Goal: Find specific page/section: Find specific page/section

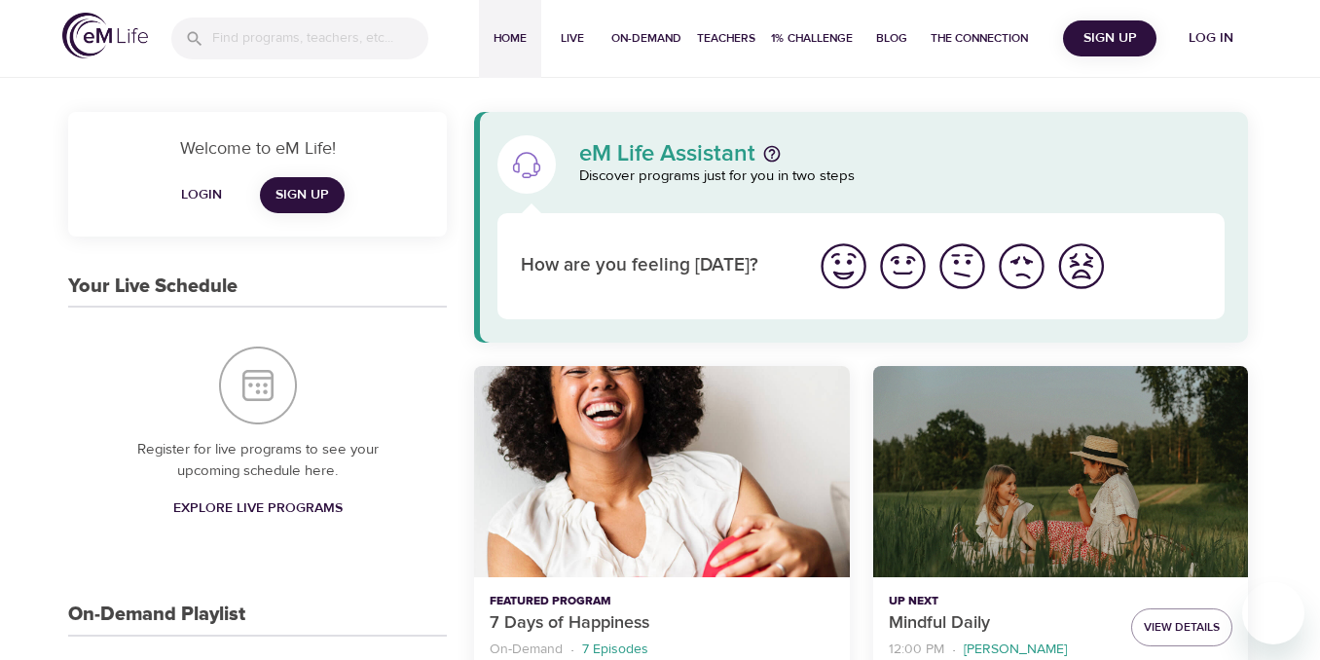
click at [845, 140] on div "eM Life Assistant Discover programs just for you in two steps" at bounding box center [902, 164] width 669 height 69
click at [774, 154] on icon at bounding box center [772, 153] width 17 height 17
click at [843, 129] on div "eM Life Assistant Discover programs just for you in two steps" at bounding box center [861, 165] width 751 height 82
click at [271, 50] on input "search" at bounding box center [320, 39] width 214 height 42
